Goal: Information Seeking & Learning: Learn about a topic

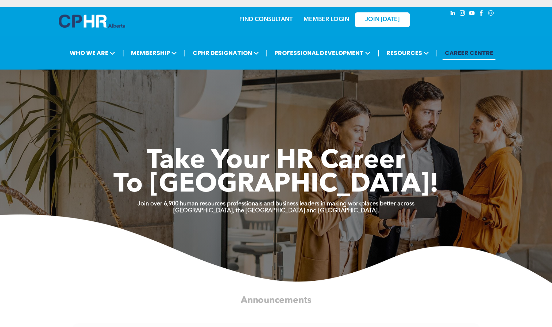
scroll to position [10, 0]
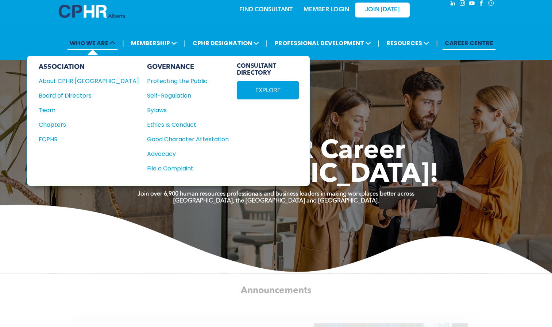
click at [109, 43] on span "WHO WE ARE" at bounding box center [92, 42] width 50 height 13
click at [75, 77] on div "About CPHR [GEOGRAPHIC_DATA]" at bounding box center [84, 81] width 90 height 9
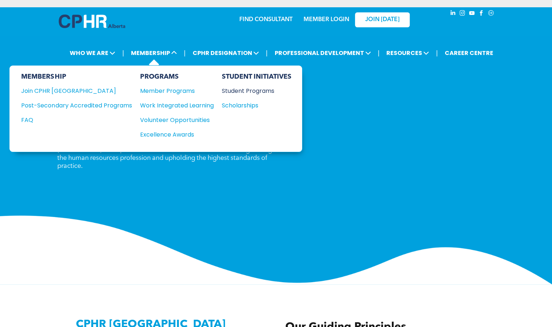
click at [239, 89] on div "Student Programs" at bounding box center [252, 90] width 63 height 9
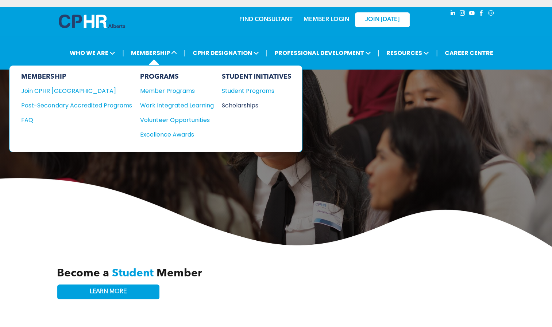
click at [247, 107] on div "Scholarships" at bounding box center [252, 105] width 63 height 9
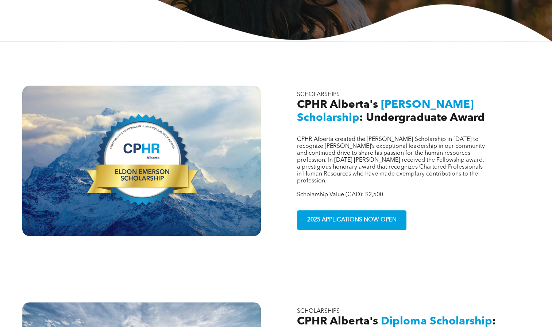
scroll to position [207, 0]
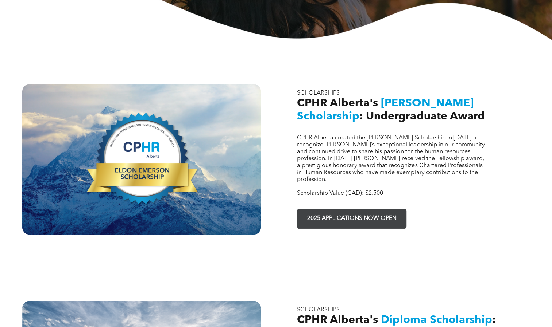
click at [353, 215] on link "2025 APPLICATIONS NOW OPEN" at bounding box center [351, 219] width 109 height 20
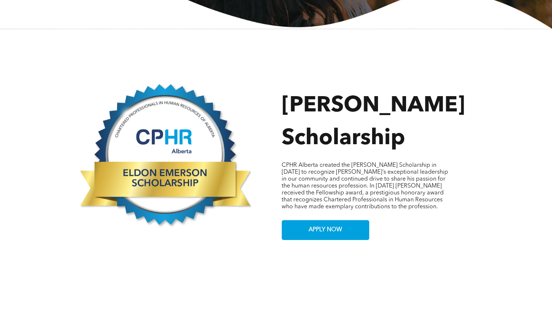
scroll to position [282, 0]
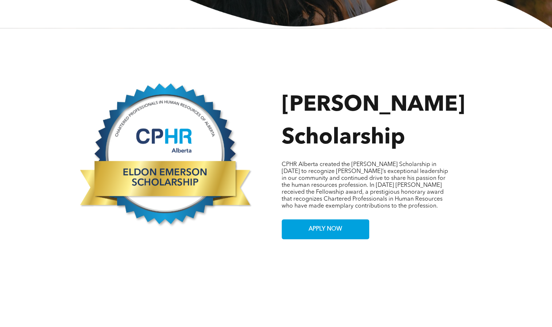
click at [303, 234] on div "Button Eldon Emerson Scholarship CPHR Alberta created the Eldon Emerson Scholar…" at bounding box center [276, 144] width 552 height 233
click at [312, 226] on span "APPLY NOW" at bounding box center [325, 229] width 39 height 14
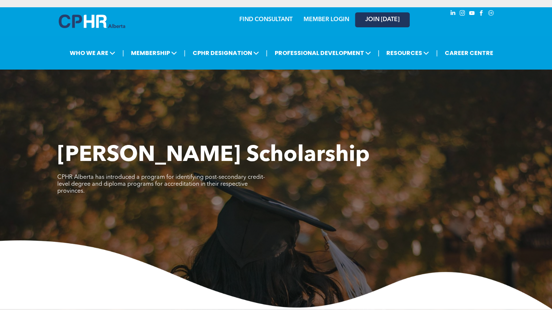
click at [374, 16] on span "JOIN [DATE]" at bounding box center [382, 19] width 34 height 7
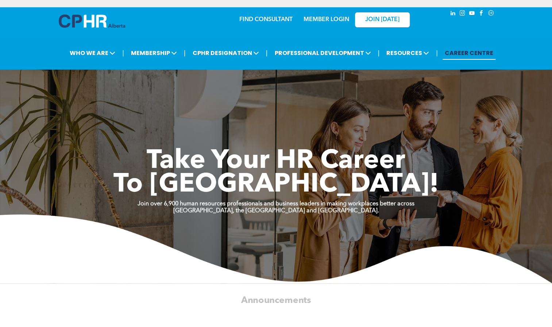
click at [329, 15] on div "MEMBER LOGIN" at bounding box center [325, 17] width 47 height 13
click at [323, 23] on link "MEMBER LOGIN" at bounding box center [326, 20] width 46 height 6
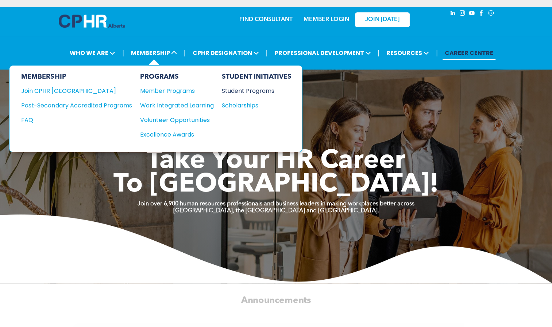
click at [233, 91] on div "Student Programs" at bounding box center [252, 90] width 63 height 9
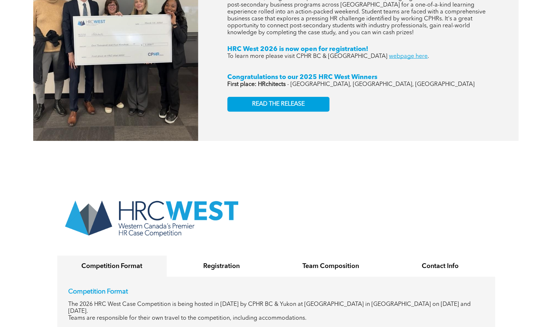
scroll to position [1208, 0]
click at [203, 3] on div "STUDENT PROGRAMS HRC West Student Case Competition CPHR Alberta, along with our…" at bounding box center [358, 35] width 320 height 213
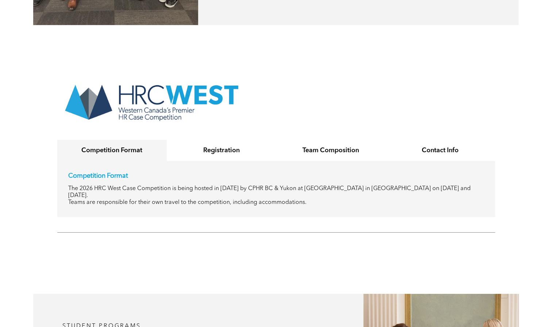
scroll to position [1323, 0]
